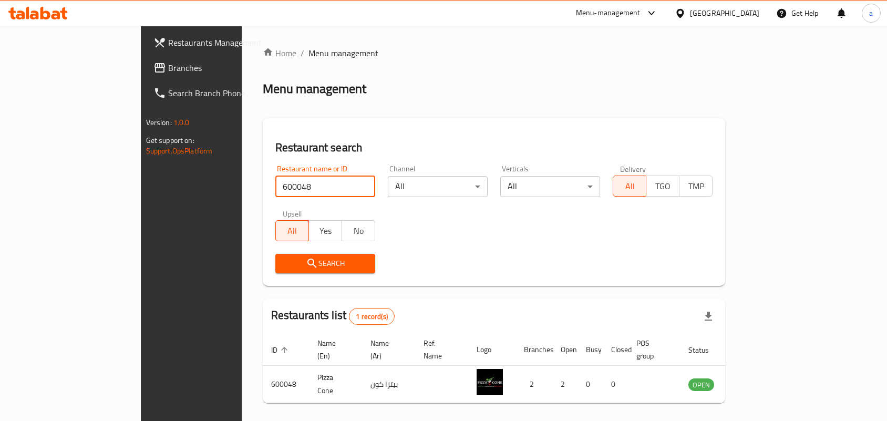
scroll to position [27, 0]
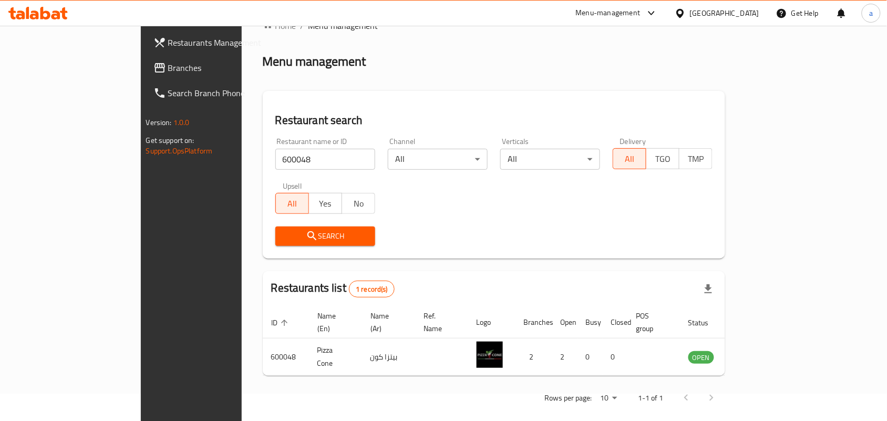
click at [754, 12] on div "[GEOGRAPHIC_DATA]" at bounding box center [724, 13] width 69 height 12
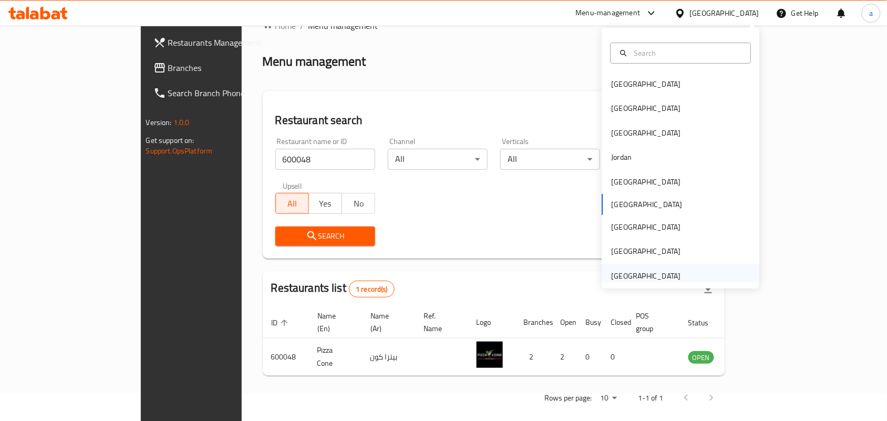
click at [653, 273] on div "[GEOGRAPHIC_DATA]" at bounding box center [646, 276] width 69 height 12
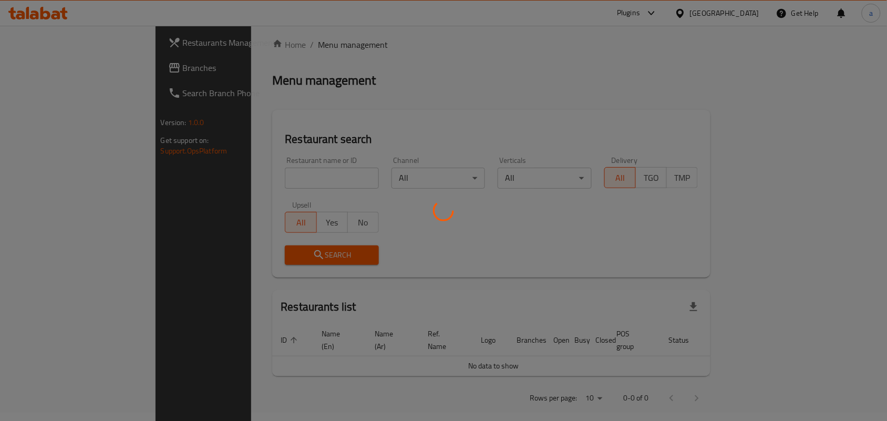
scroll to position [27, 0]
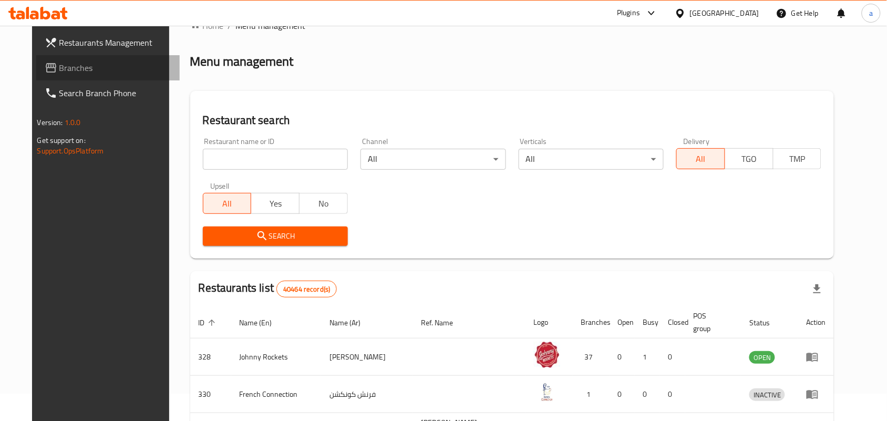
click at [92, 69] on span "Branches" at bounding box center [115, 67] width 112 height 13
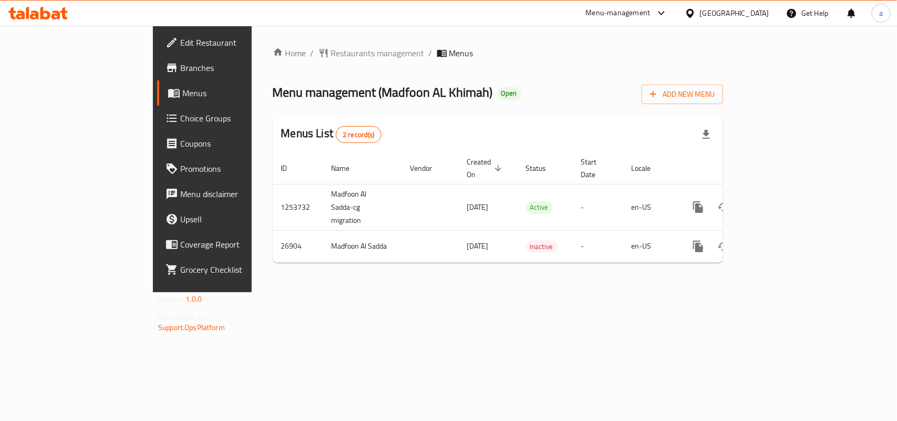
click at [331, 50] on span "Restaurants management" at bounding box center [378, 53] width 94 height 13
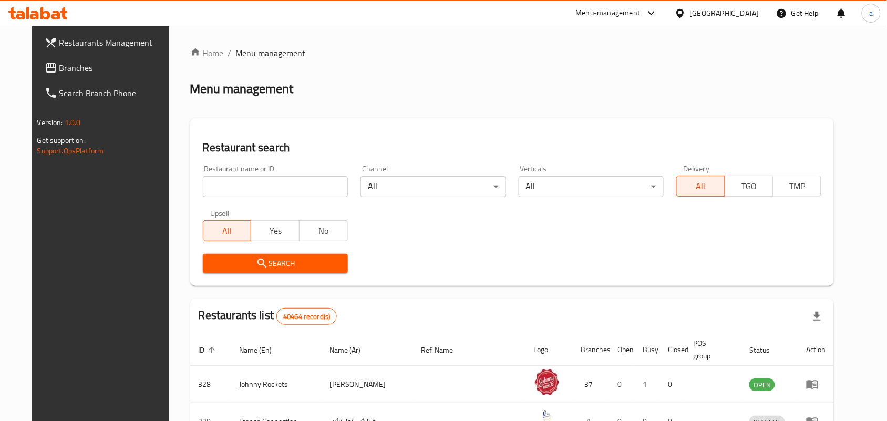
click at [238, 185] on div "Home / Menu management Menu management Restaurant search Restaurant name or ID …" at bounding box center [512, 381] width 644 height 668
click at [238, 185] on input "search" at bounding box center [275, 186] width 145 height 21
paste input "14037"
type input "14037"
click button "Search" at bounding box center [275, 263] width 145 height 19
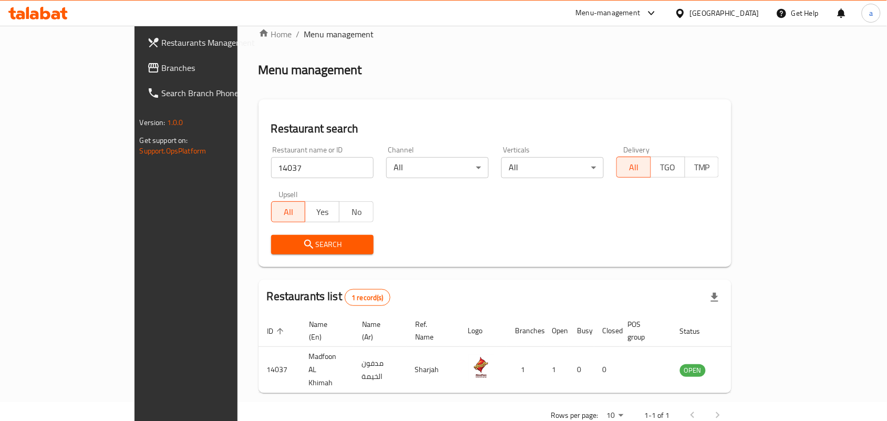
scroll to position [27, 0]
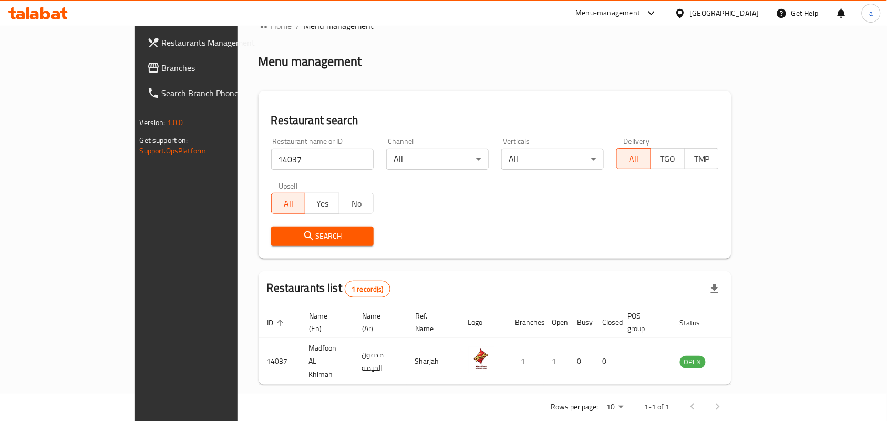
click at [513, 235] on div "Search" at bounding box center [495, 236] width 461 height 32
click at [162, 67] on span "Branches" at bounding box center [218, 67] width 112 height 13
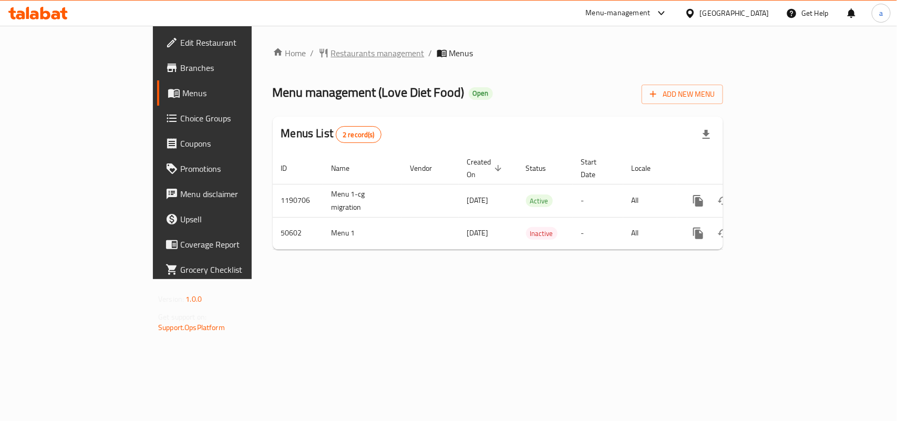
click at [331, 53] on span "Restaurants management" at bounding box center [378, 53] width 94 height 13
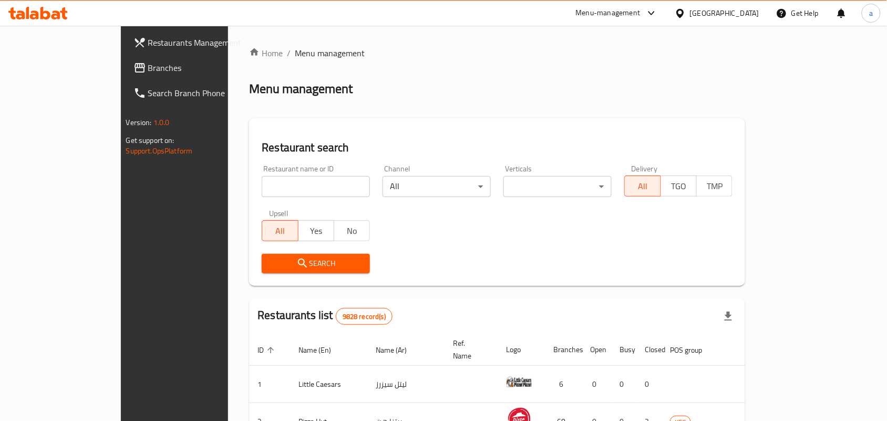
click at [249, 190] on div "Home / Menu management Menu management Restaurant search Restaurant name or ID …" at bounding box center [497, 376] width 496 height 659
click at [262, 187] on input "search" at bounding box center [316, 186] width 108 height 21
paste input "25176"
click button "Search" at bounding box center [316, 263] width 108 height 19
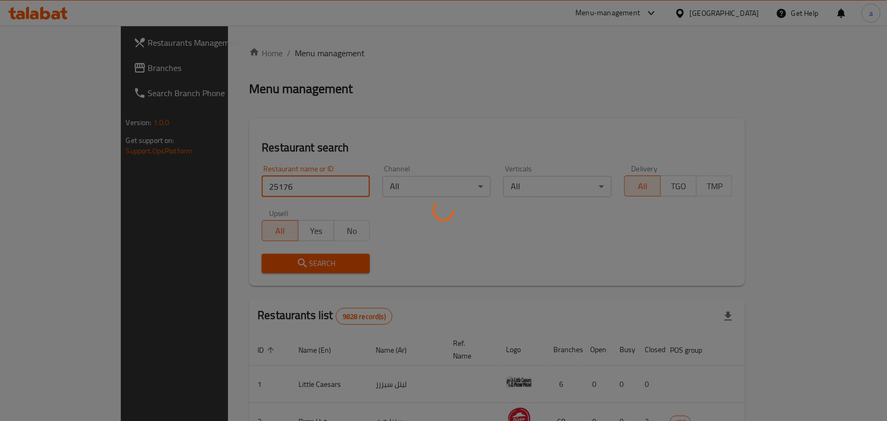
type input "25176"
click button "Search" at bounding box center [316, 263] width 108 height 19
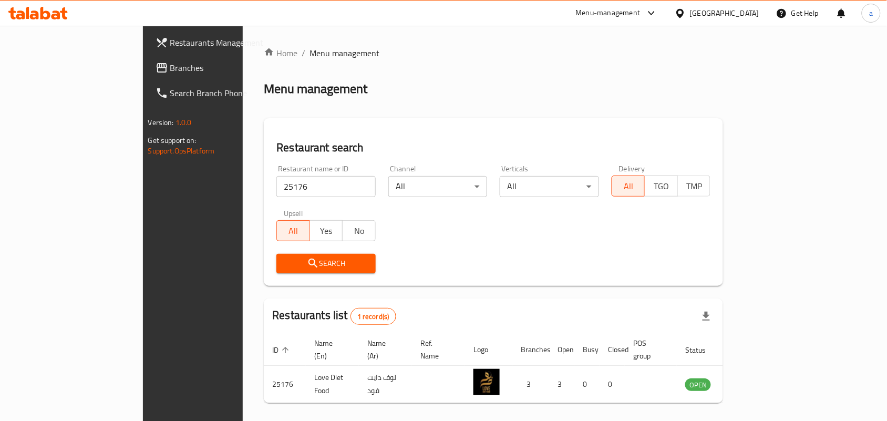
click at [737, 8] on div "[GEOGRAPHIC_DATA]" at bounding box center [724, 13] width 69 height 12
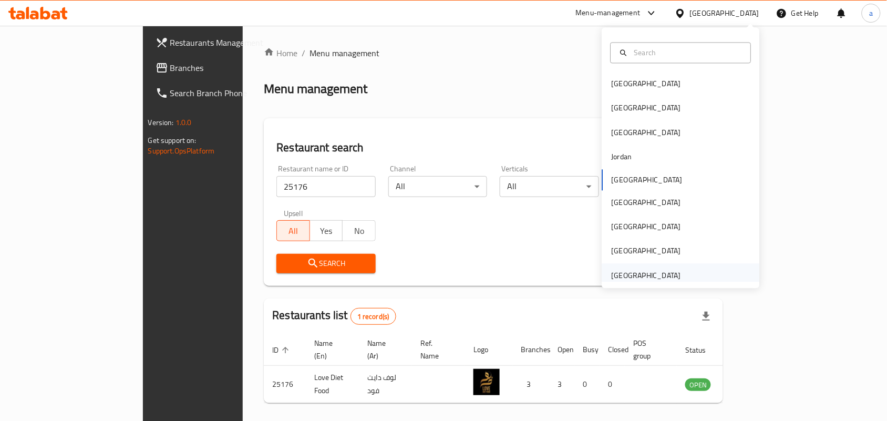
click at [655, 274] on div "[GEOGRAPHIC_DATA]" at bounding box center [646, 276] width 69 height 12
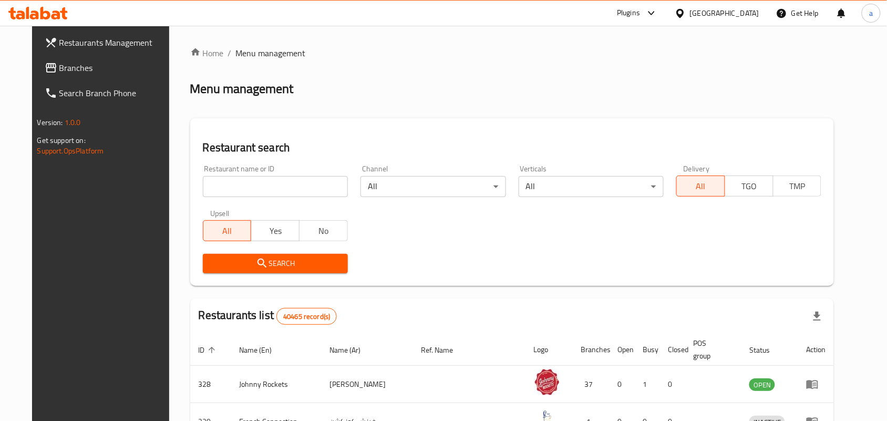
drag, startPoint x: 90, startPoint y: 70, endPoint x: 85, endPoint y: 71, distance: 5.4
click at [90, 70] on span "Branches" at bounding box center [115, 67] width 112 height 13
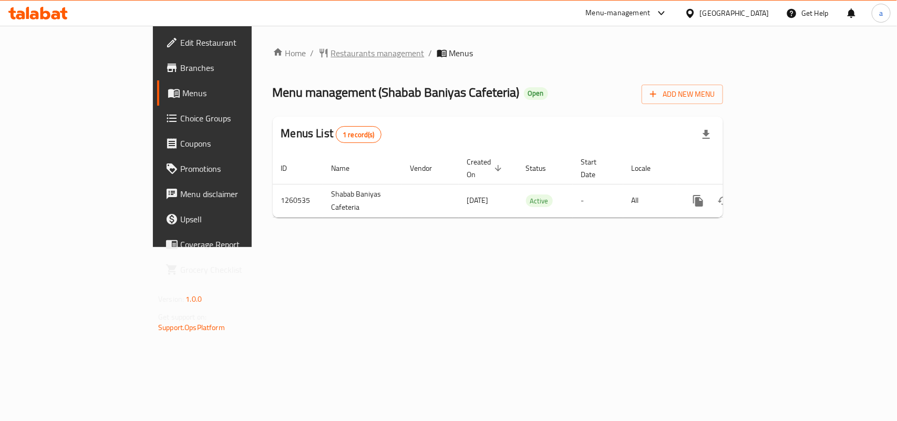
click at [331, 53] on span "Restaurants management" at bounding box center [378, 53] width 94 height 13
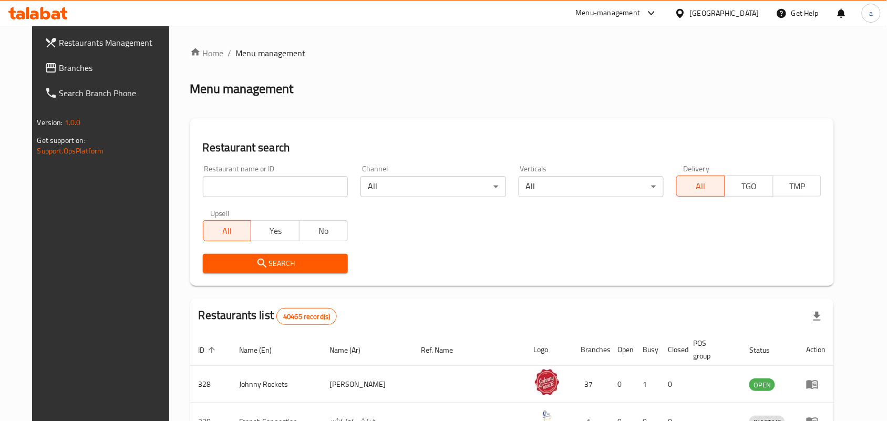
click at [267, 183] on input "search" at bounding box center [275, 186] width 145 height 21
paste input "684921"
type input "684921"
click button "Search" at bounding box center [275, 263] width 145 height 19
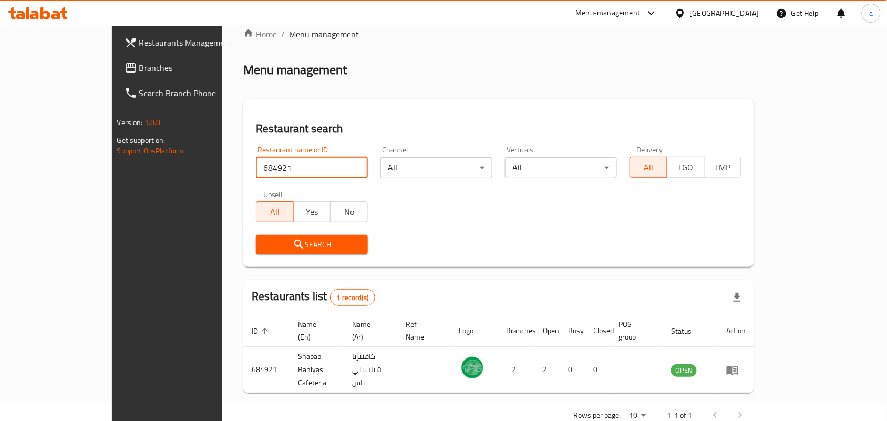
scroll to position [27, 0]
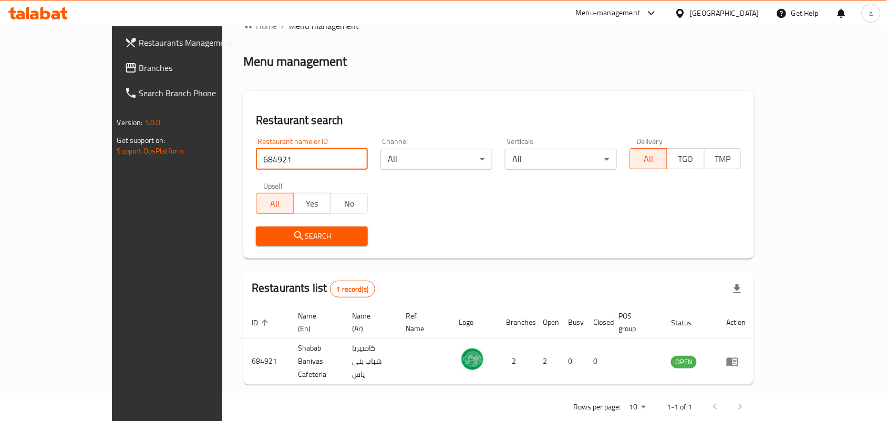
click at [697, 14] on div "[GEOGRAPHIC_DATA]" at bounding box center [724, 13] width 69 height 12
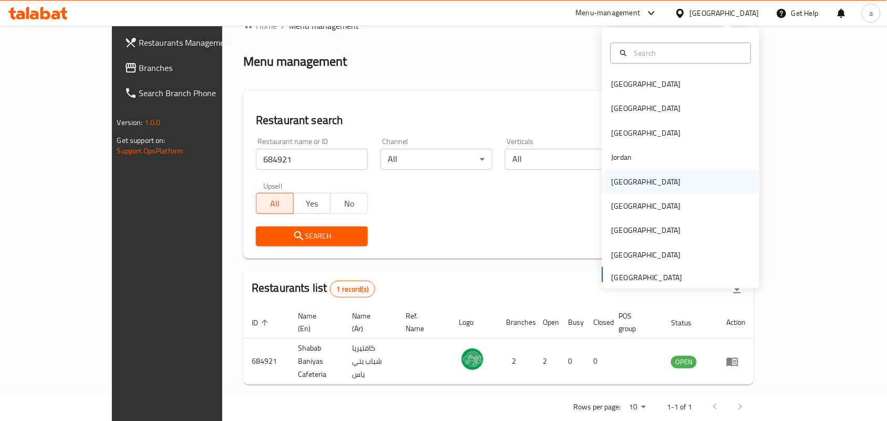
click at [623, 193] on div "[GEOGRAPHIC_DATA]" at bounding box center [646, 182] width 86 height 24
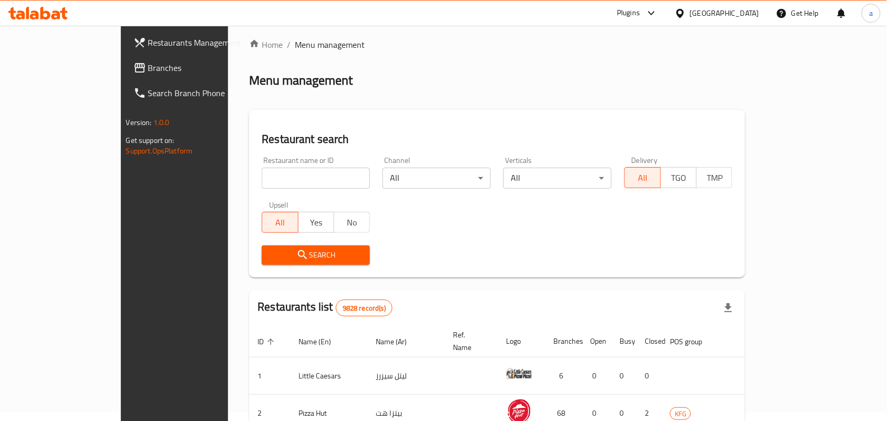
scroll to position [27, 0]
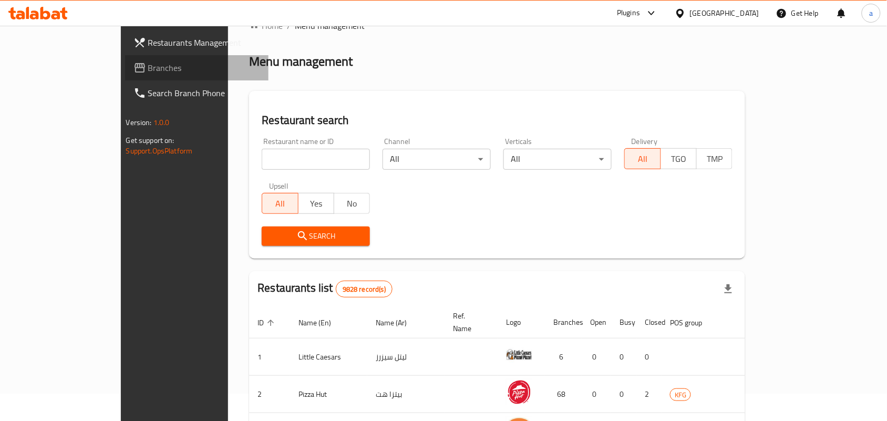
click at [148, 67] on span "Branches" at bounding box center [204, 67] width 112 height 13
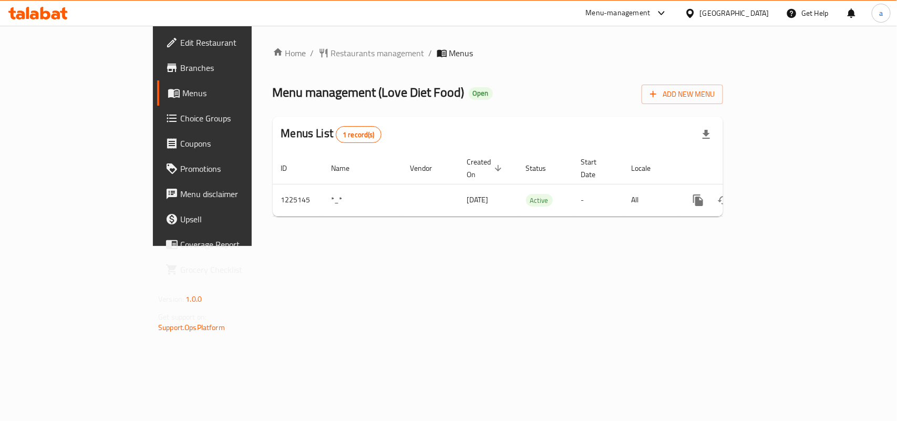
click at [280, 51] on div at bounding box center [448, 210] width 897 height 421
click at [331, 51] on span "Restaurants management" at bounding box center [378, 53] width 94 height 13
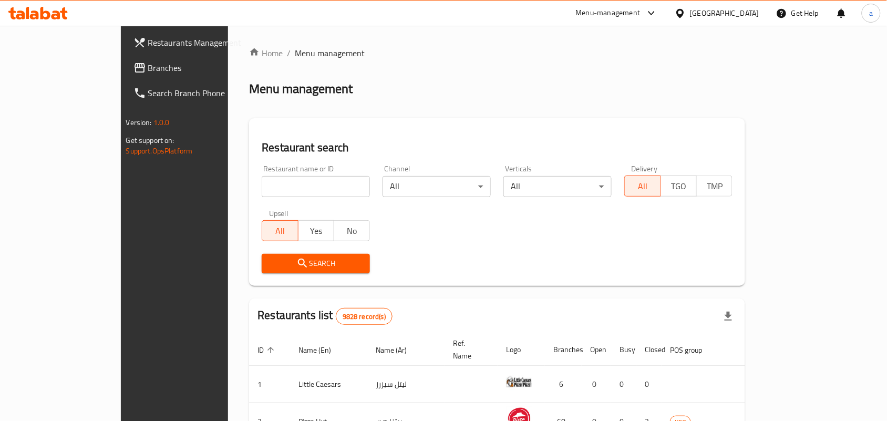
click at [262, 182] on input "search" at bounding box center [316, 186] width 108 height 21
paste input "667051"
type input "667051"
click button "Search" at bounding box center [316, 263] width 108 height 19
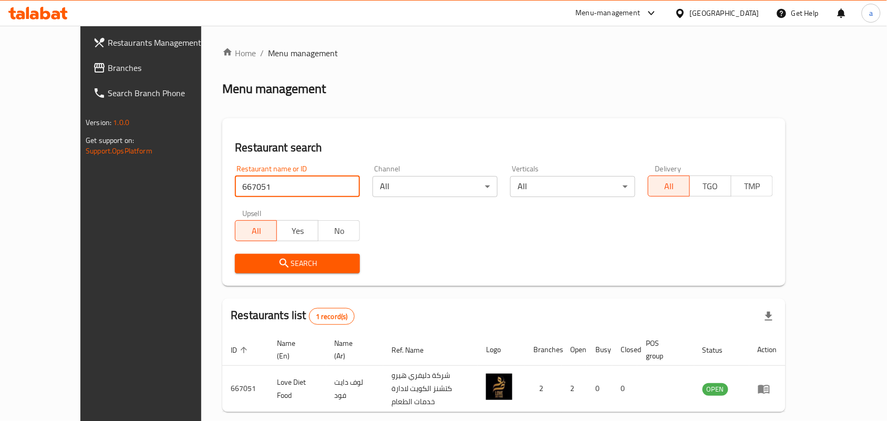
scroll to position [27, 0]
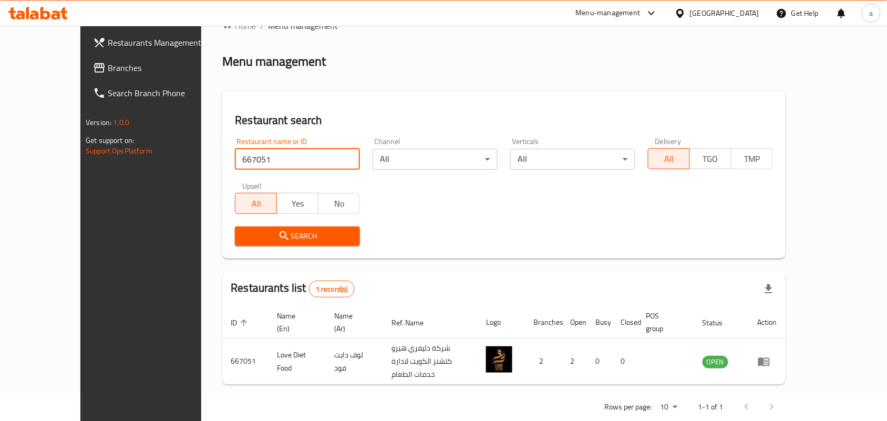
click at [686, 14] on icon at bounding box center [680, 13] width 11 height 11
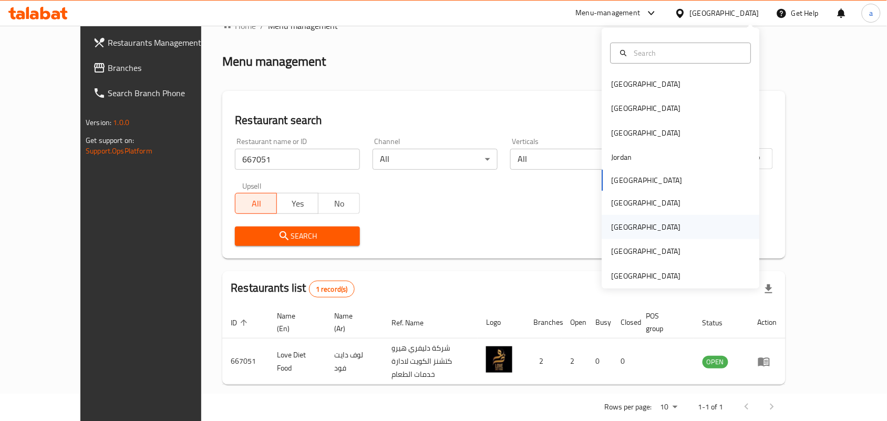
click at [612, 230] on div "[GEOGRAPHIC_DATA]" at bounding box center [646, 227] width 69 height 12
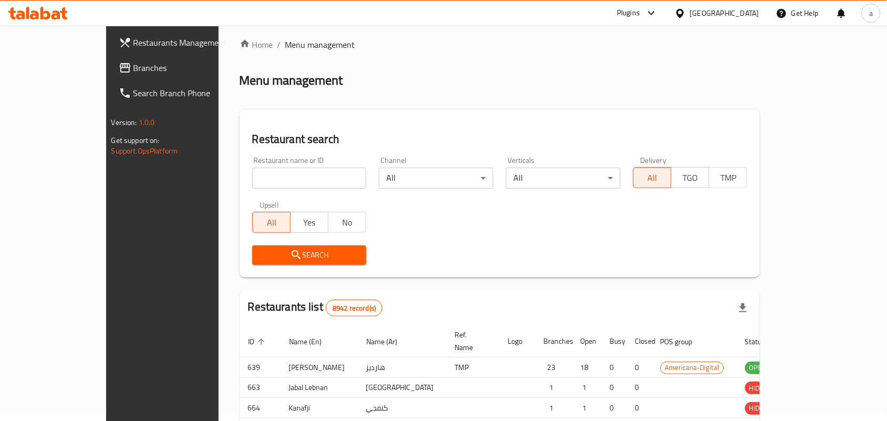
scroll to position [27, 0]
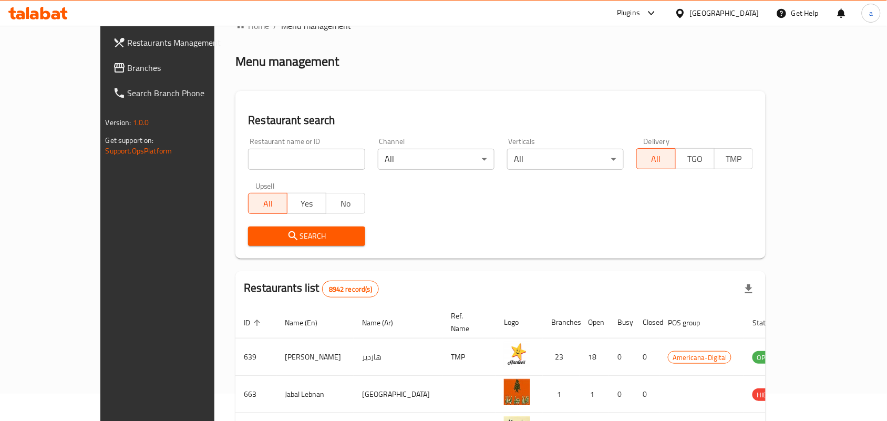
click at [128, 73] on span "Branches" at bounding box center [184, 67] width 112 height 13
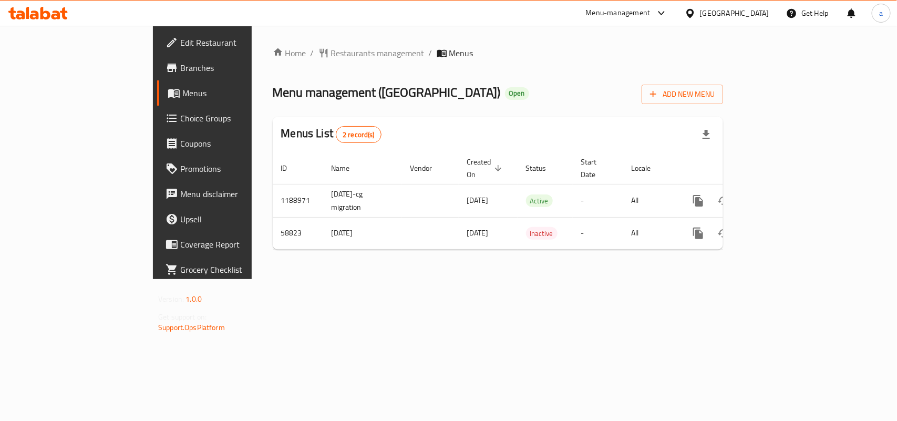
click at [331, 54] on span "Restaurants management" at bounding box center [378, 53] width 94 height 13
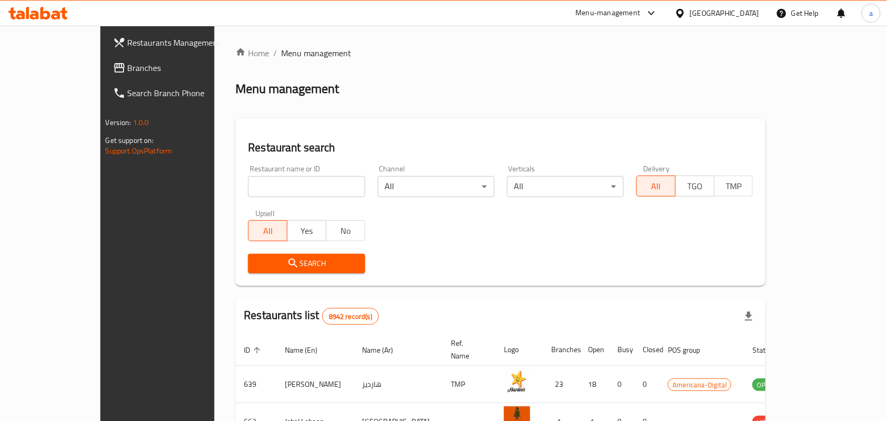
click at [248, 187] on input "search" at bounding box center [306, 186] width 117 height 21
paste input "28550"
type input "28550"
click button "Search" at bounding box center [306, 263] width 117 height 19
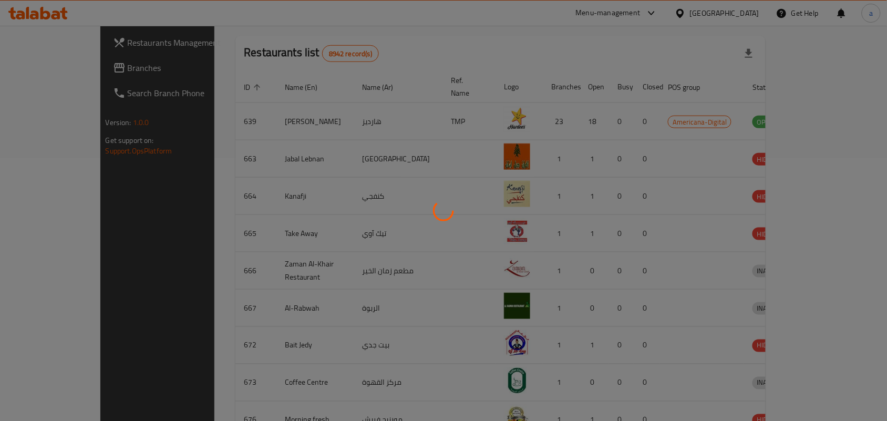
scroll to position [27, 0]
